Goal: Download file/media

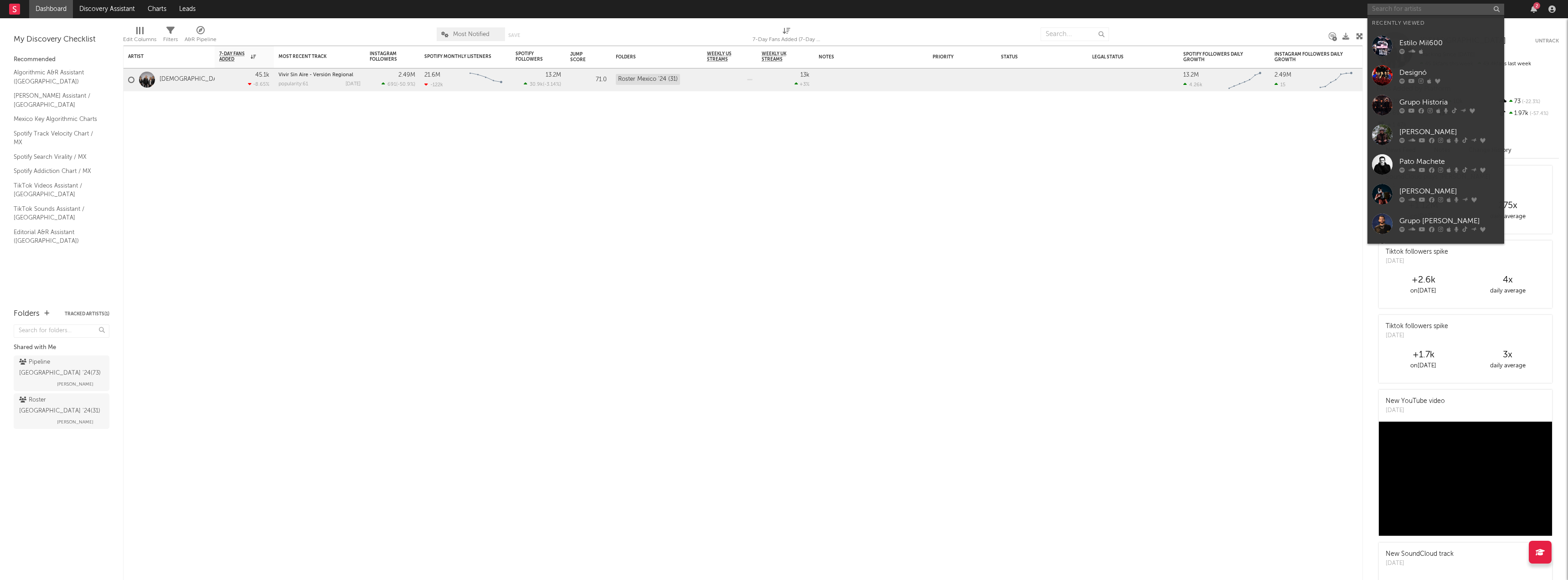
click at [1390, 12] on input "text" at bounding box center [1436, 9] width 137 height 11
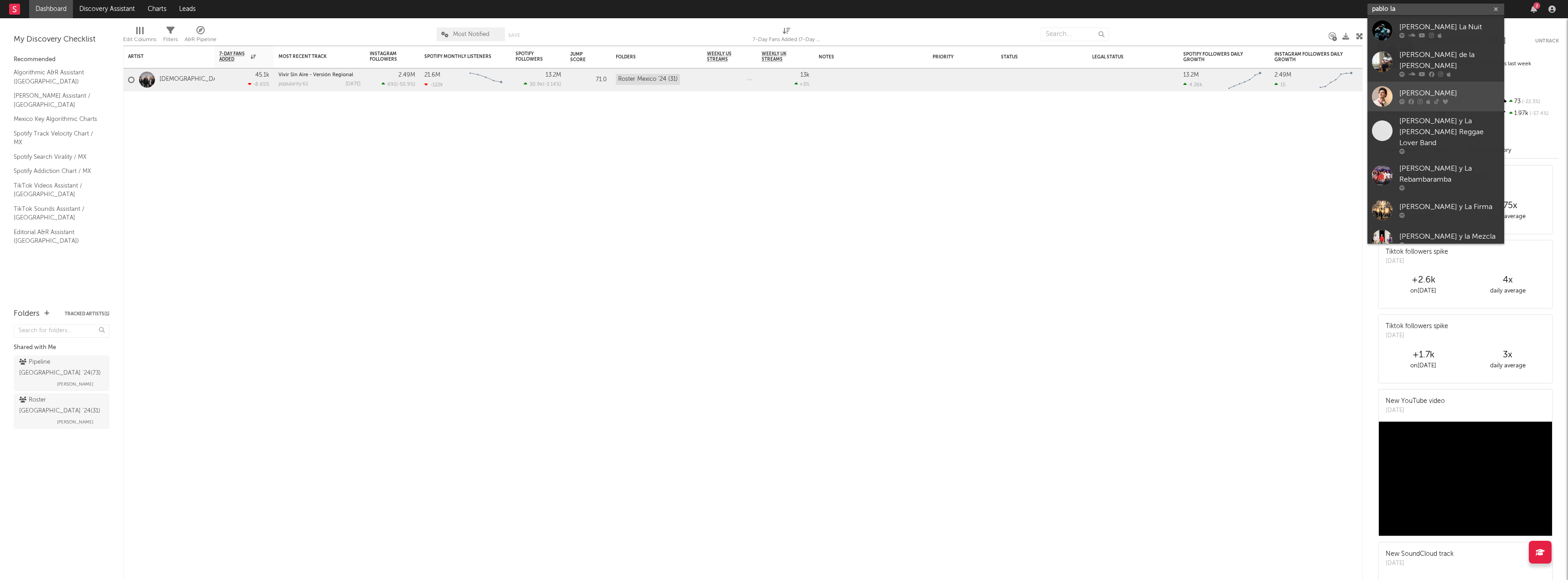
type input "pablo la"
click at [1438, 88] on div "[PERSON_NAME]" at bounding box center [1450, 94] width 100 height 11
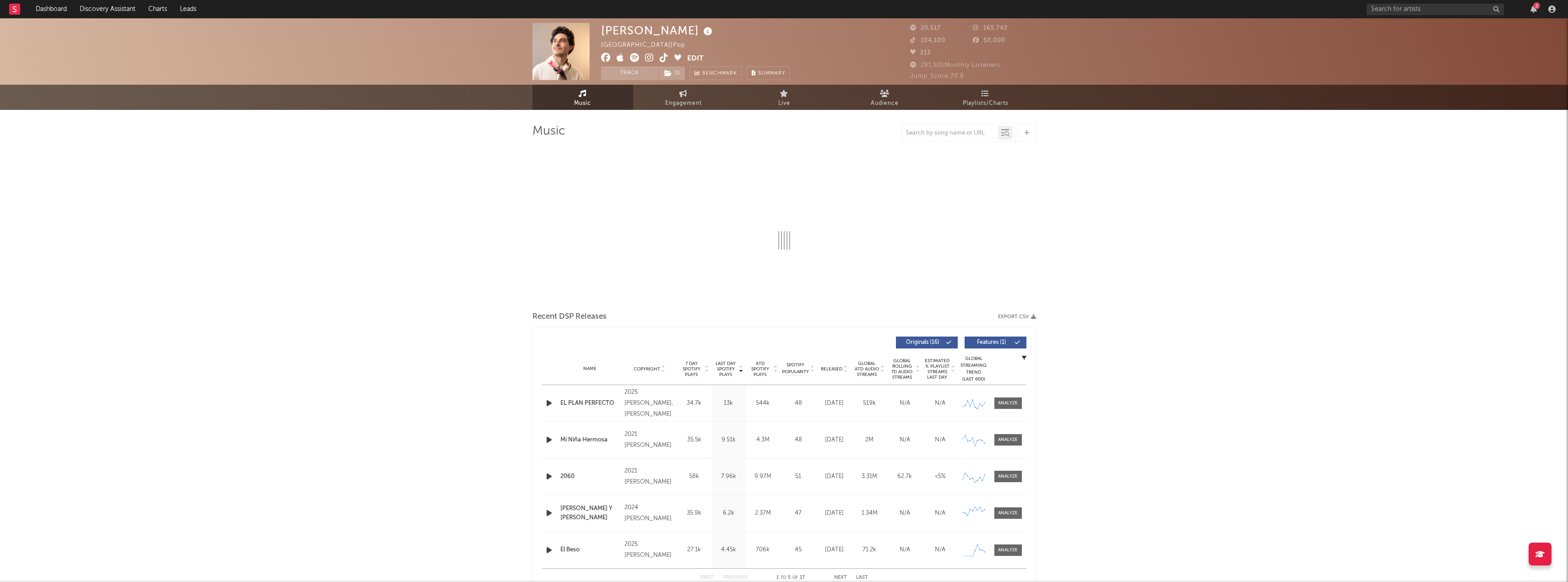
select select "6m"
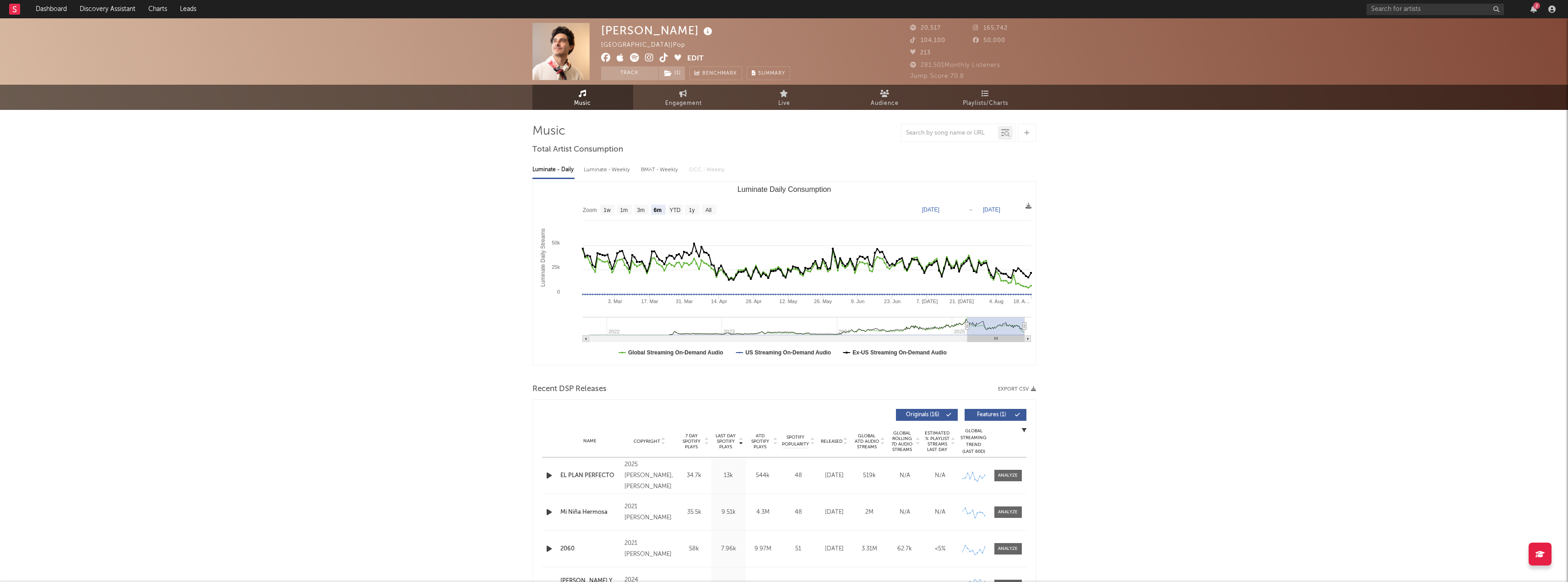
click at [1027, 389] on button "Export CSV" at bounding box center [1017, 389] width 38 height 5
